Goal: Information Seeking & Learning: Learn about a topic

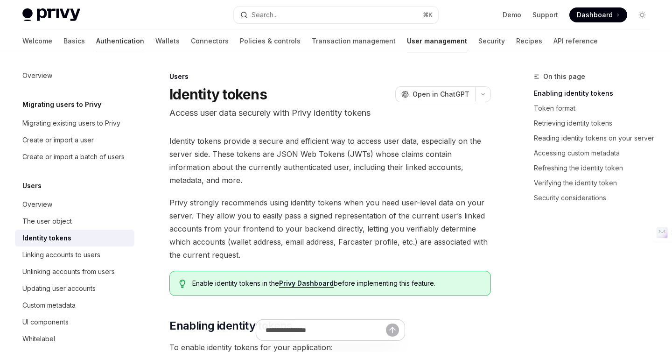
type textarea "*"
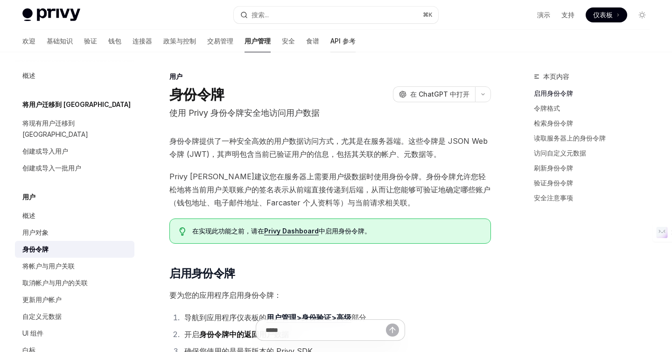
click at [330, 43] on font "API 参考" at bounding box center [342, 41] width 25 height 8
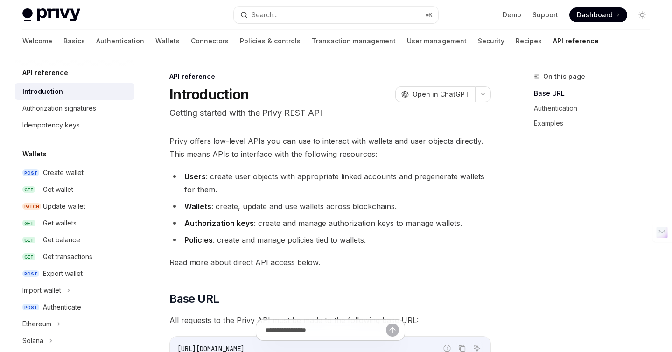
type textarea "*"
click at [433, 96] on span "Open in ChatGPT" at bounding box center [441, 94] width 57 height 9
click at [431, 94] on span "Open in ChatGPT" at bounding box center [441, 94] width 57 height 9
